Goal: Find specific page/section: Find specific page/section

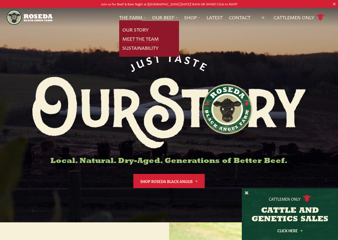
click at [154, 38] on link "Meet The Team" at bounding box center [140, 38] width 36 height 7
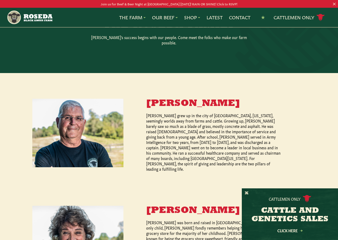
scroll to position [187, 0]
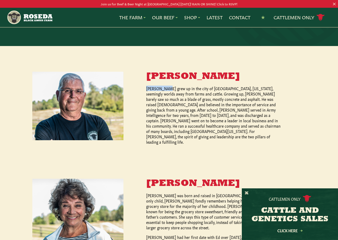
drag, startPoint x: 165, startPoint y: 87, endPoint x: 141, endPoint y: 88, distance: 24.9
click at [141, 88] on div "[PERSON_NAME] [PERSON_NAME] grew up in the city of [GEOGRAPHIC_DATA], [US_STATE…" at bounding box center [203, 108] width 160 height 73
copy p "[PERSON_NAME]"
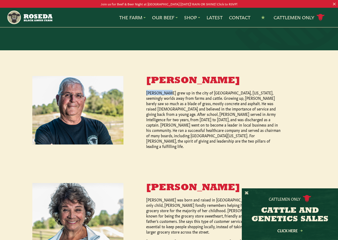
scroll to position [160, 0]
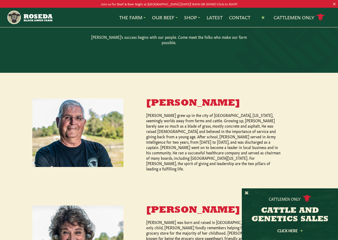
click at [159, 99] on h3 "[PERSON_NAME]" at bounding box center [214, 103] width 137 height 10
drag, startPoint x: 227, startPoint y: 99, endPoint x: 146, endPoint y: 100, distance: 81.0
click at [146, 100] on div "[PERSON_NAME] [PERSON_NAME] grew up in the city of [GEOGRAPHIC_DATA], [US_STATE…" at bounding box center [203, 134] width 160 height 73
copy h3 "[PERSON_NAME]"
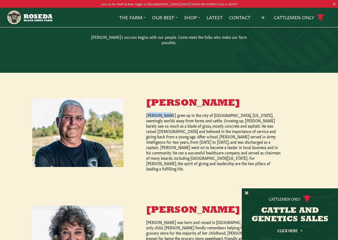
drag, startPoint x: 165, startPoint y: 113, endPoint x: 148, endPoint y: 114, distance: 17.6
click at [148, 114] on p "[PERSON_NAME] grew up in the city of [GEOGRAPHIC_DATA], [US_STATE], seemingly w…" at bounding box center [214, 141] width 137 height 59
copy p "[PERSON_NAME]"
drag, startPoint x: 146, startPoint y: 114, endPoint x: 166, endPoint y: 116, distance: 20.2
click at [166, 116] on div "[PERSON_NAME] [PERSON_NAME] grew up in the city of [GEOGRAPHIC_DATA], [US_STATE…" at bounding box center [203, 134] width 160 height 73
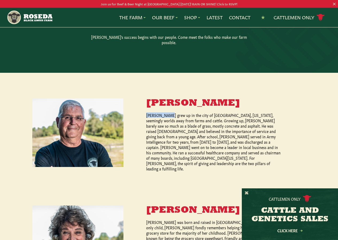
copy p "[PERSON_NAME]"
click at [191, 99] on h3 "[PERSON_NAME]" at bounding box center [214, 103] width 137 height 10
copy h3 "[PERSON_NAME]"
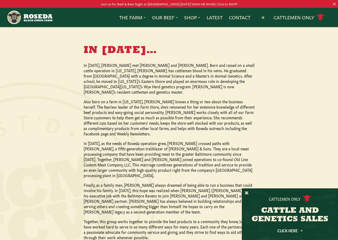
scroll to position [508, 0]
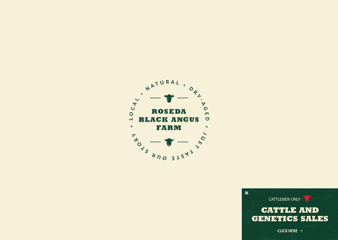
scroll to position [27, 0]
